Goal: Information Seeking & Learning: Learn about a topic

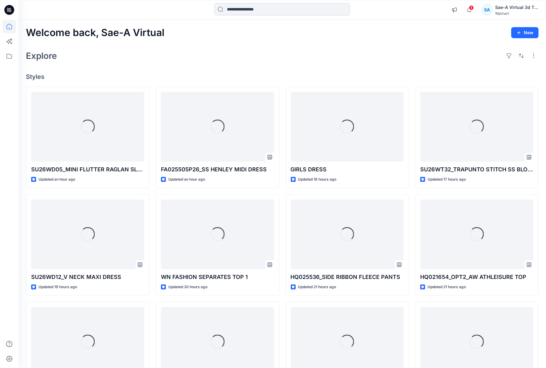
click at [283, 6] on input at bounding box center [282, 9] width 136 height 12
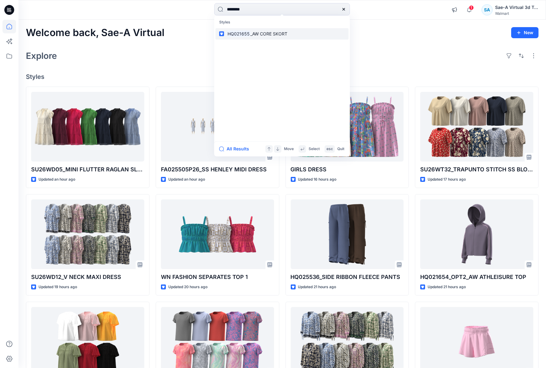
type input "********"
click at [258, 31] on span "_AW CORE SKORT" at bounding box center [268, 33] width 37 height 5
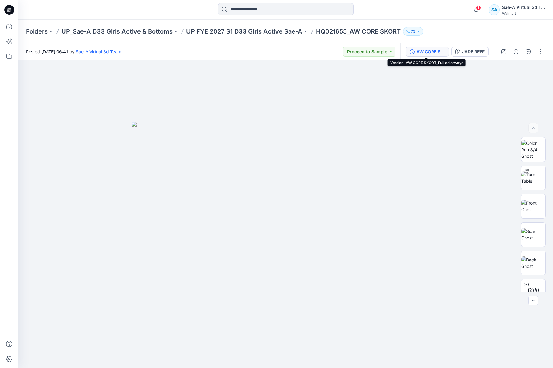
click at [436, 49] on div "AW CORE SKORT_Full colorways" at bounding box center [431, 51] width 28 height 7
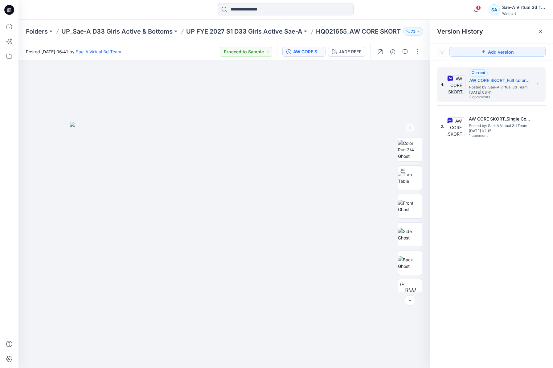
click at [541, 31] on icon at bounding box center [541, 31] width 5 height 5
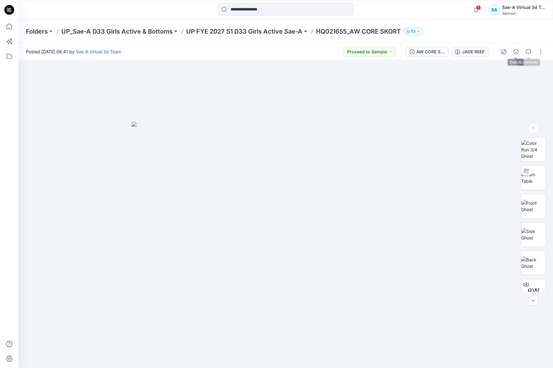
click at [531, 50] on button "button" at bounding box center [529, 52] width 10 height 10
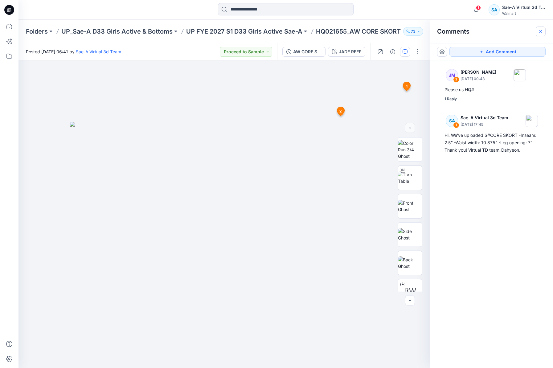
click at [540, 29] on icon "button" at bounding box center [541, 31] width 5 height 5
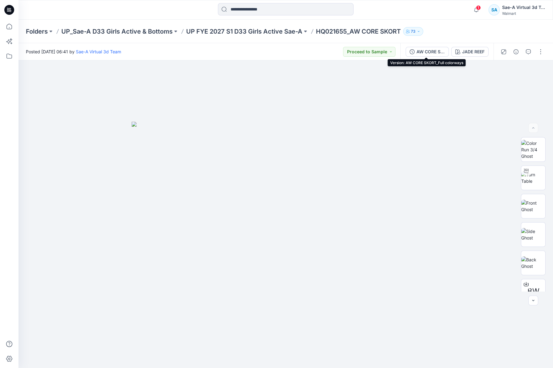
click at [435, 53] on div "AW CORE SKORT_Full colorways" at bounding box center [431, 51] width 28 height 7
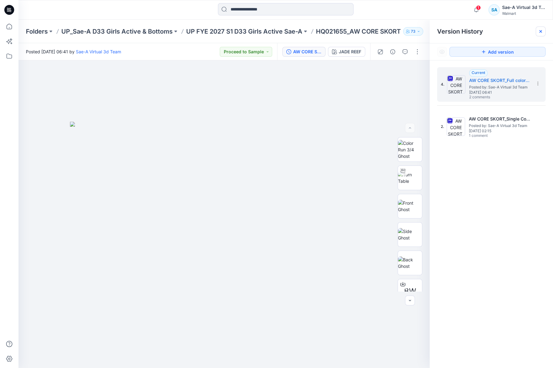
click at [539, 31] on icon at bounding box center [541, 31] width 5 height 5
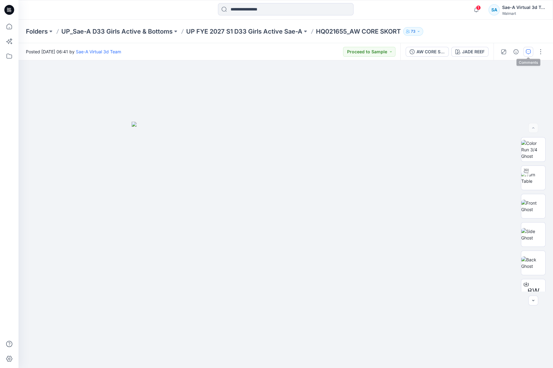
click at [526, 49] on icon "button" at bounding box center [528, 51] width 5 height 5
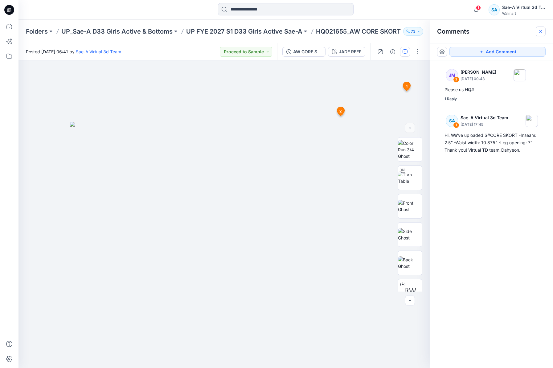
click at [543, 30] on icon "button" at bounding box center [541, 31] width 5 height 5
